Goal: Task Accomplishment & Management: Manage account settings

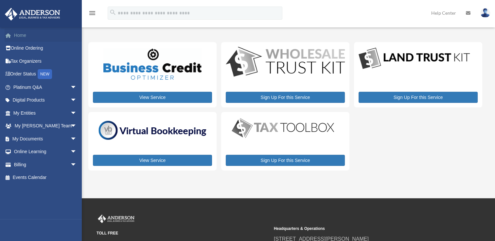
click at [42, 36] on link "Home" at bounding box center [46, 35] width 82 height 13
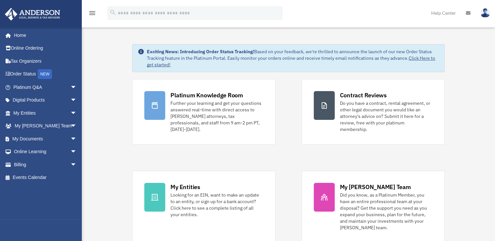
click at [485, 13] on img at bounding box center [485, 12] width 10 height 9
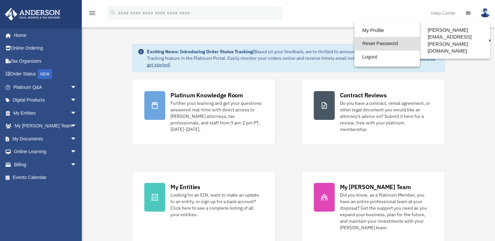
click at [394, 44] on link "Reset Password" at bounding box center [386, 43] width 65 height 13
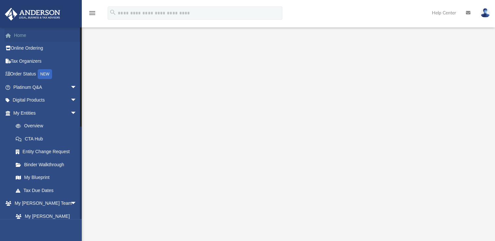
click at [23, 35] on link "Home" at bounding box center [46, 35] width 82 height 13
